Goal: Information Seeking & Learning: Compare options

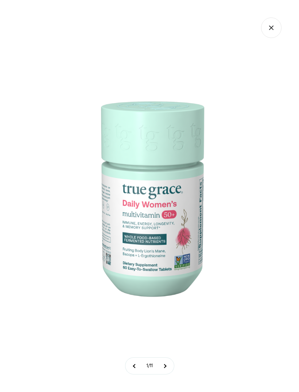
click at [275, 28] on icon "Close gallery" at bounding box center [271, 28] width 20 height 20
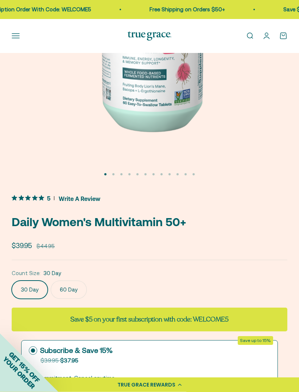
scroll to position [185, 0]
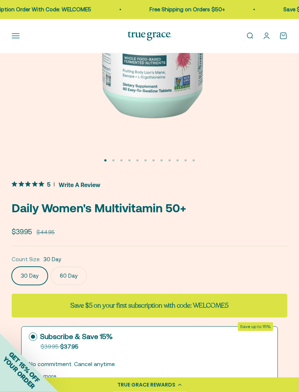
click at [23, 212] on p "Daily Women's Multivitamin 50+" at bounding box center [150, 208] width 276 height 19
click at [22, 211] on p "Daily Women's Multivitamin 50+" at bounding box center [150, 208] width 276 height 19
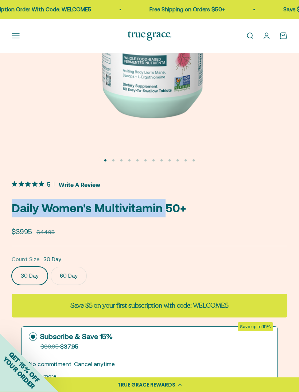
scroll to position [185, 0]
copy p "Daily Women's Multivitamin 50+"
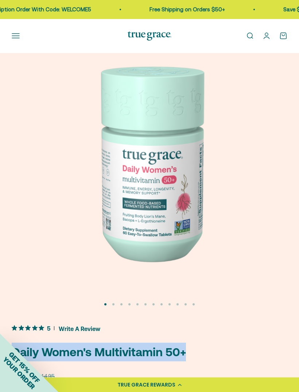
scroll to position [0, 0]
